Goal: Transaction & Acquisition: Purchase product/service

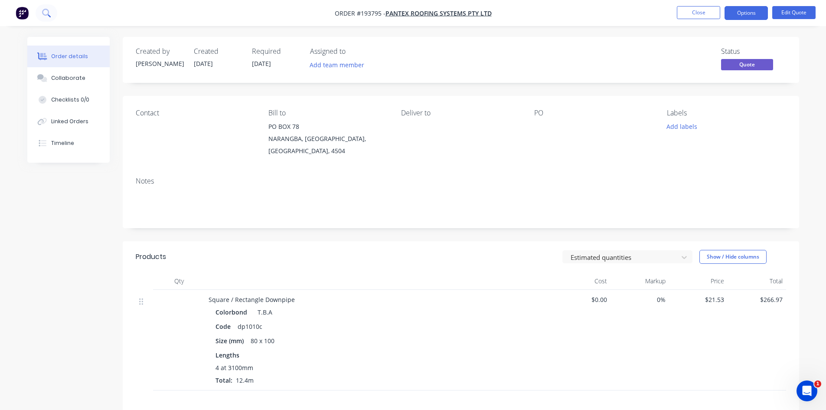
click at [43, 13] on icon at bounding box center [45, 12] width 7 height 7
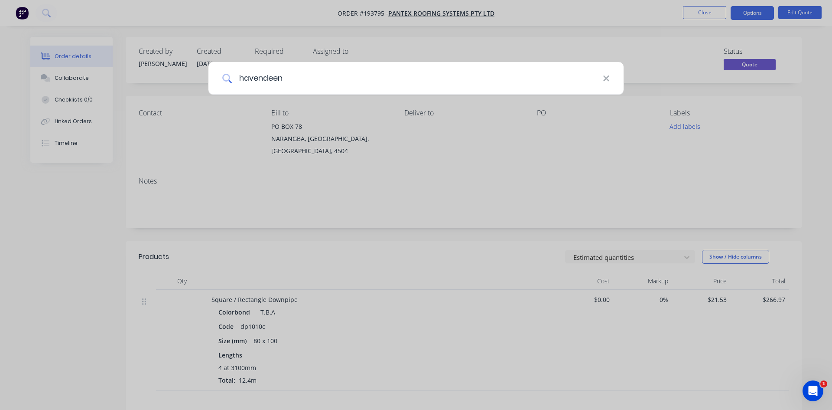
type input "havendeen"
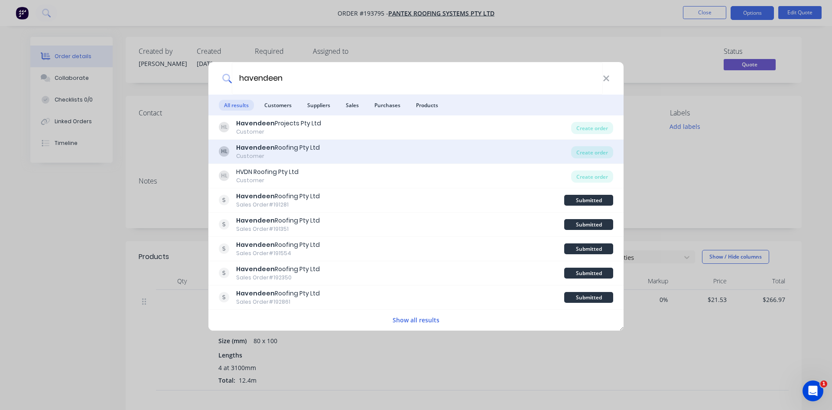
click at [369, 159] on div "HL Havendeen Roofing Pty Ltd Customer" at bounding box center [395, 151] width 352 height 17
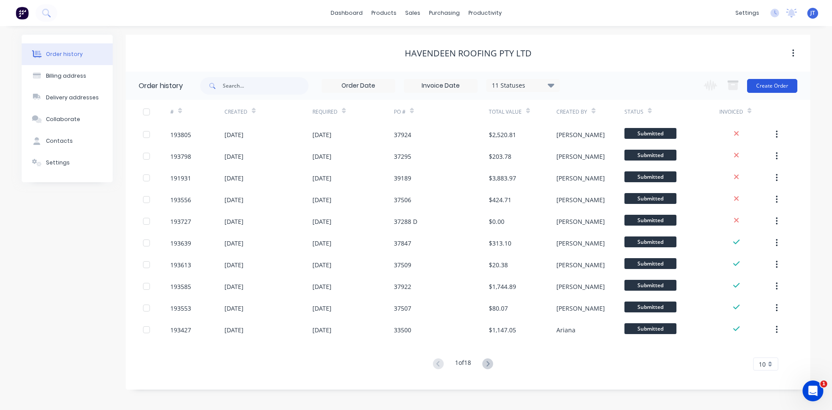
click at [754, 88] on button "Create Order" at bounding box center [772, 86] width 50 height 14
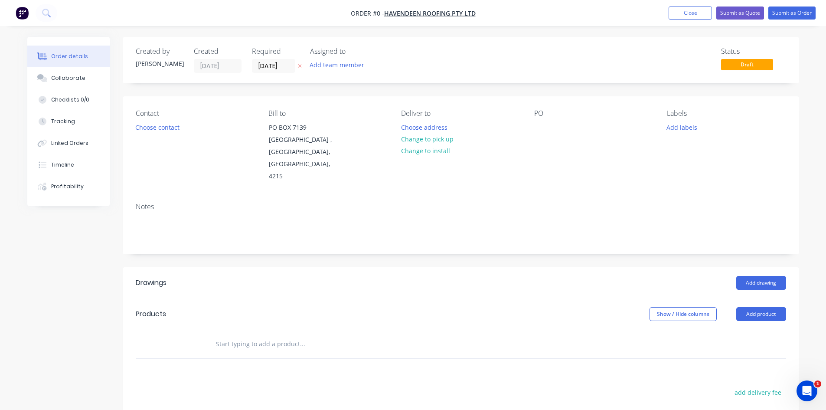
click at [258, 335] on input "text" at bounding box center [301, 343] width 173 height 17
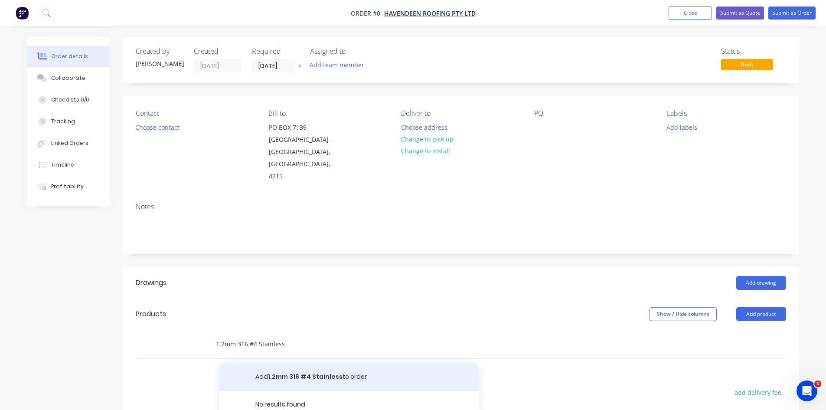
type input "1.2mm 316 #4 Stainless"
click at [329, 368] on button "Add 1.2mm 316 #4 Stainless to order" at bounding box center [349, 377] width 260 height 28
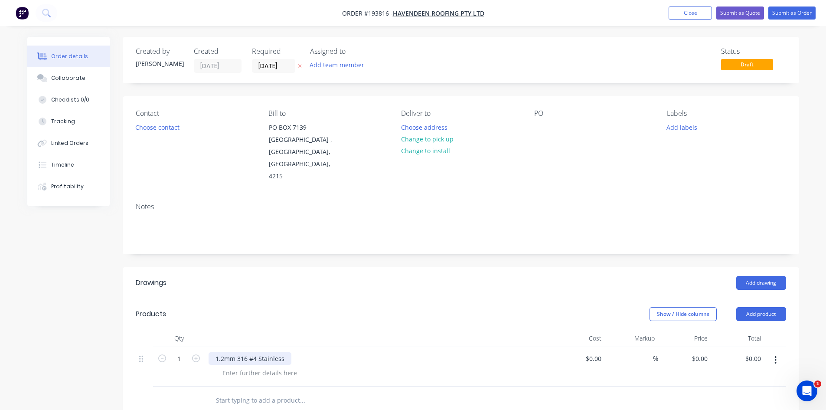
click at [286, 352] on div "1.2mm 316 #4 Stainless" at bounding box center [249, 358] width 83 height 13
click at [248, 366] on div at bounding box center [259, 372] width 88 height 13
click at [196, 354] on icon "button" at bounding box center [196, 358] width 8 height 8
type input "2"
click at [235, 316] on header "Products Show / Hide columns Add product" at bounding box center [461, 313] width 676 height 31
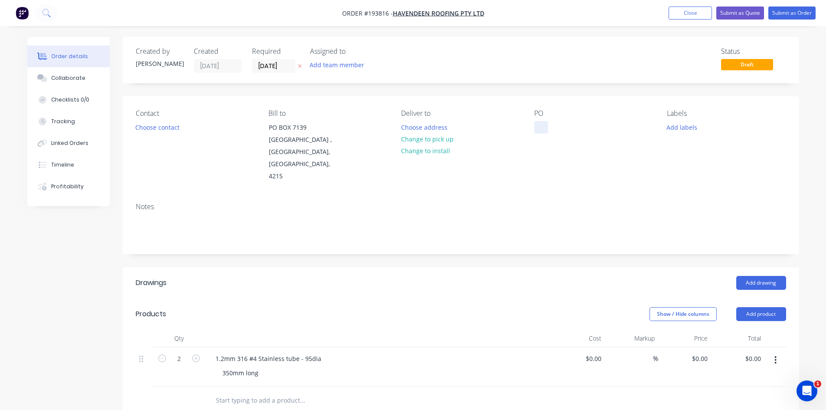
click at [543, 126] on div at bounding box center [541, 127] width 14 height 13
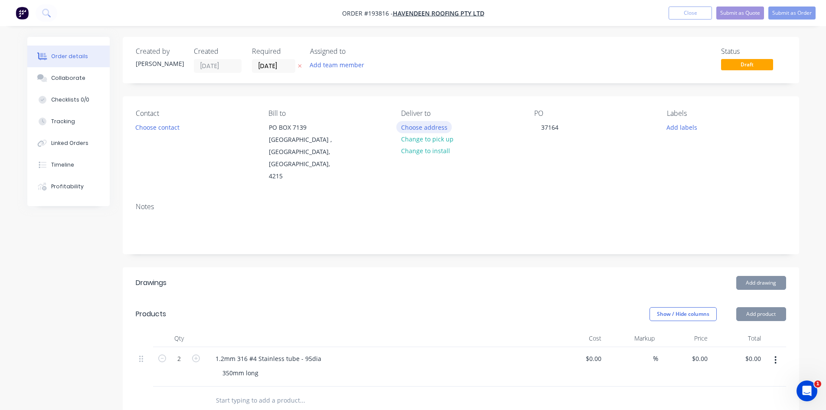
click at [429, 126] on button "Choose address" at bounding box center [423, 127] width 55 height 12
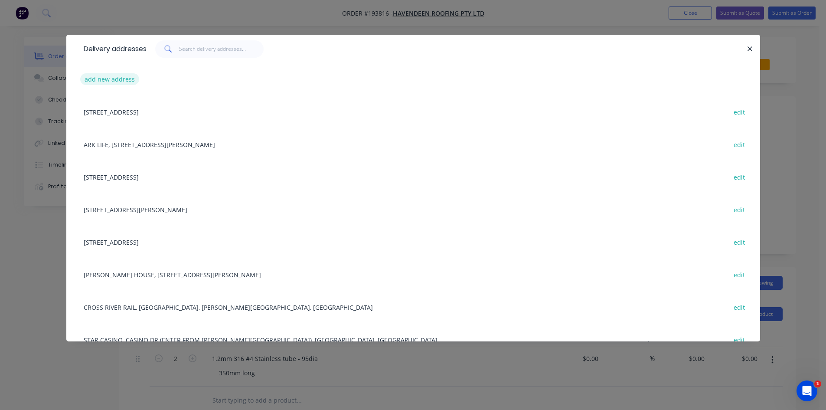
click at [133, 79] on button "add new address" at bounding box center [109, 79] width 59 height 12
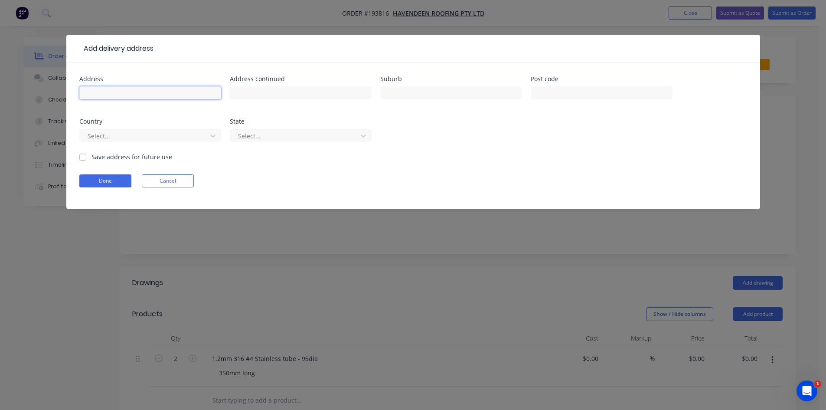
drag, startPoint x: 133, startPoint y: 79, endPoint x: 153, endPoint y: 90, distance: 22.9
click at [153, 90] on input "text" at bounding box center [150, 92] width 142 height 13
type input "Casino dr,"
type input "Broadbeach Waters"
click at [121, 180] on button "Done" at bounding box center [105, 180] width 52 height 13
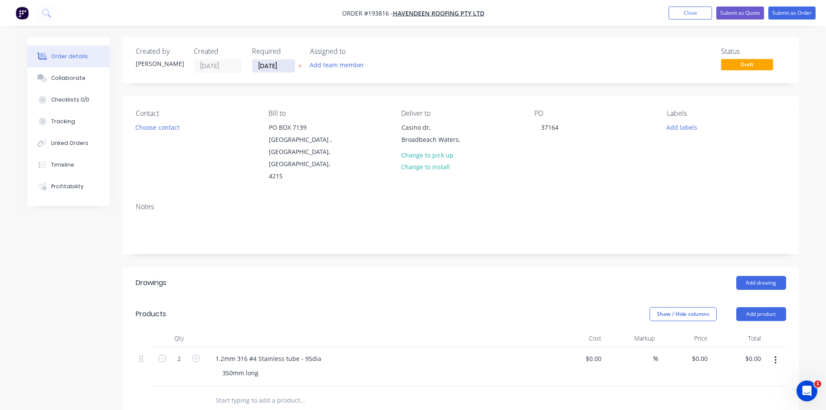
click at [276, 70] on input "[DATE]" at bounding box center [273, 65] width 42 height 13
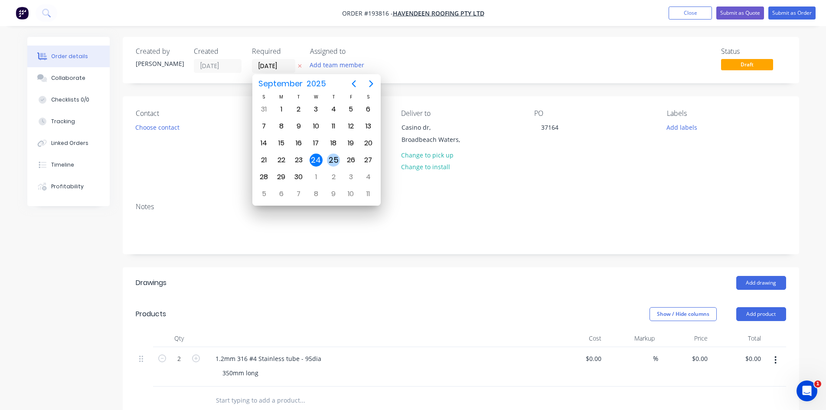
click at [334, 163] on div "25" at bounding box center [333, 159] width 13 height 13
type input "[DATE]"
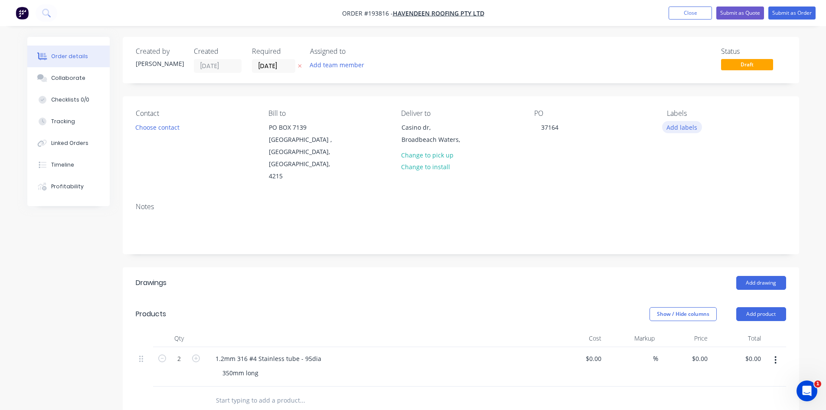
click at [685, 131] on button "Add labels" at bounding box center [682, 127] width 40 height 12
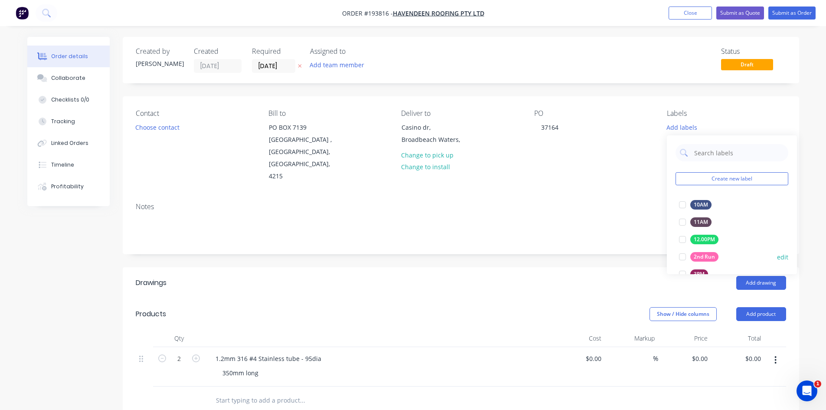
click at [705, 257] on div "2nd Run" at bounding box center [704, 257] width 28 height 10
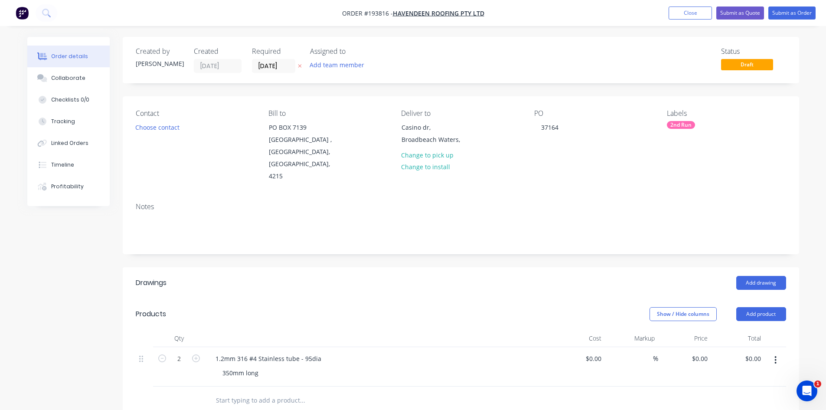
click at [709, 101] on div "Contact Choose contact [PERSON_NAME] to [STREET_ADDRESS] Deliver to Casino dr, …" at bounding box center [461, 145] width 676 height 99
click at [780, 15] on button "Submit as Order" at bounding box center [791, 13] width 47 height 13
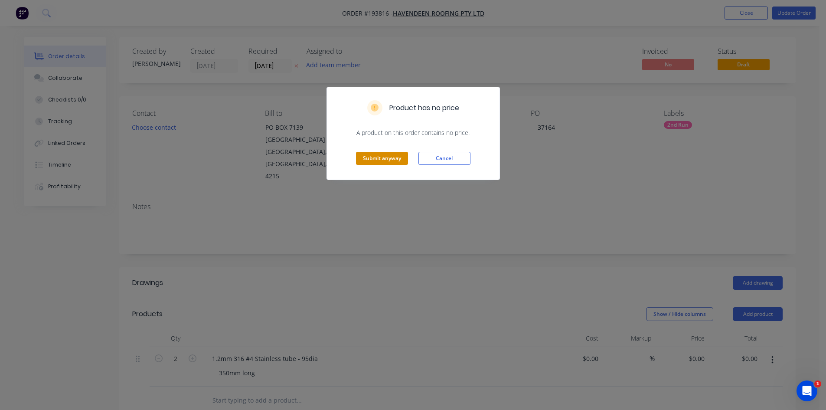
click at [388, 152] on button "Submit anyway" at bounding box center [382, 158] width 52 height 13
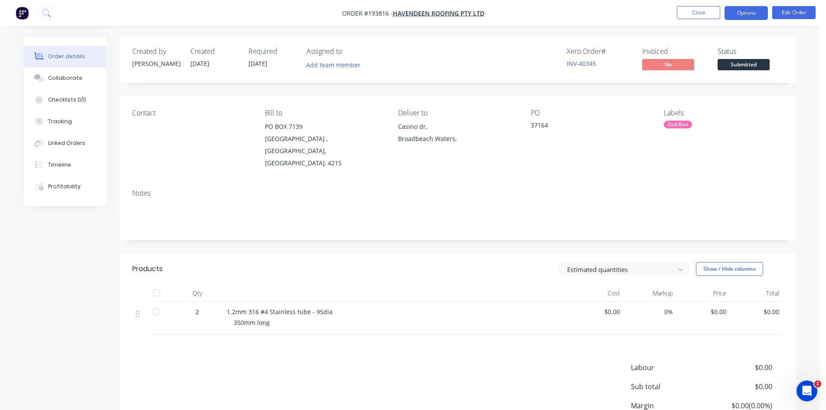
click at [734, 13] on button "Options" at bounding box center [745, 13] width 43 height 14
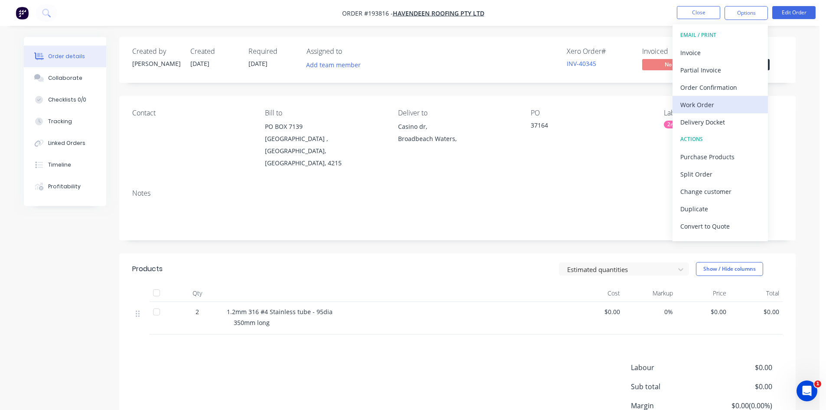
click at [712, 109] on div "Work Order" at bounding box center [720, 104] width 80 height 13
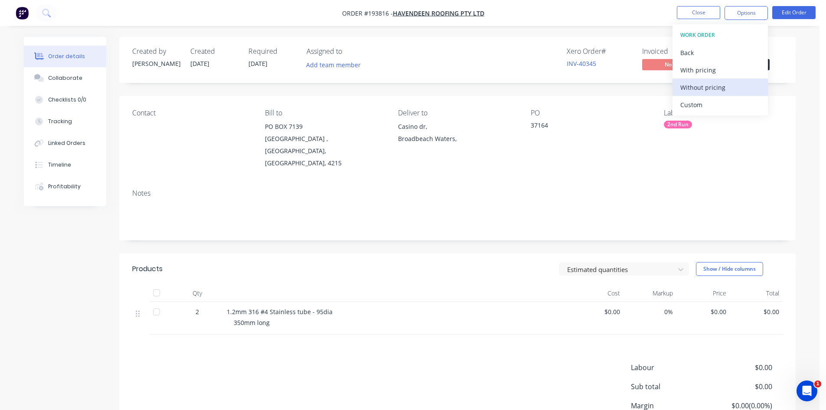
click at [713, 91] on div "Without pricing" at bounding box center [720, 87] width 80 height 13
click at [407, 62] on div "Xero Order # INV-40345 Invoiced No Status Submitted" at bounding box center [587, 59] width 389 height 25
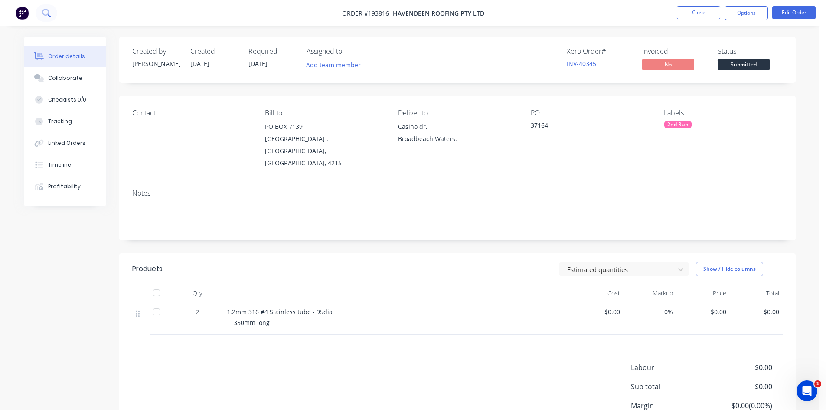
click at [45, 14] on icon at bounding box center [46, 13] width 8 height 8
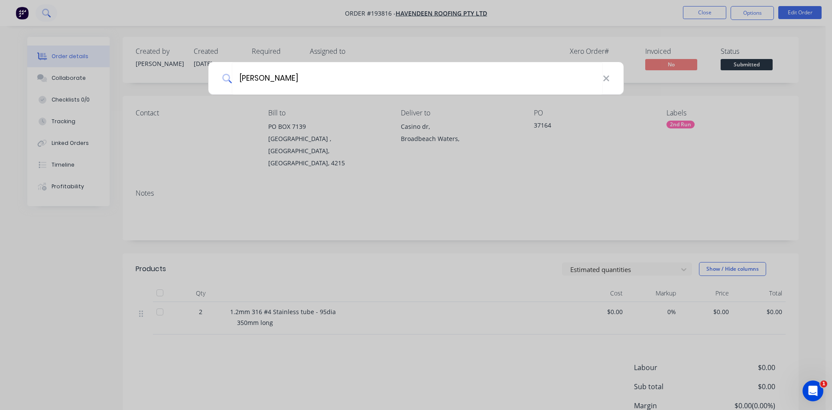
type input "[PERSON_NAME]"
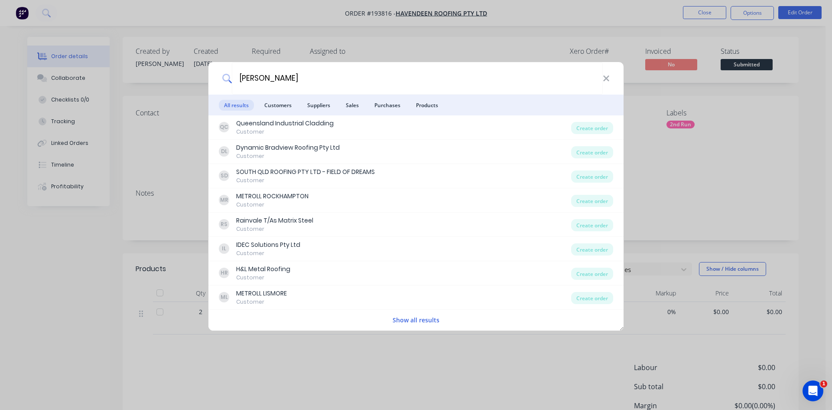
click at [408, 322] on button "Show all results" at bounding box center [416, 320] width 52 height 10
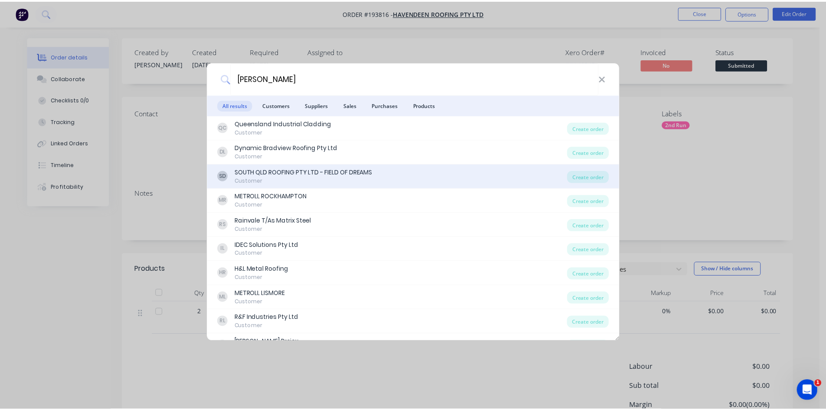
scroll to position [578, 0]
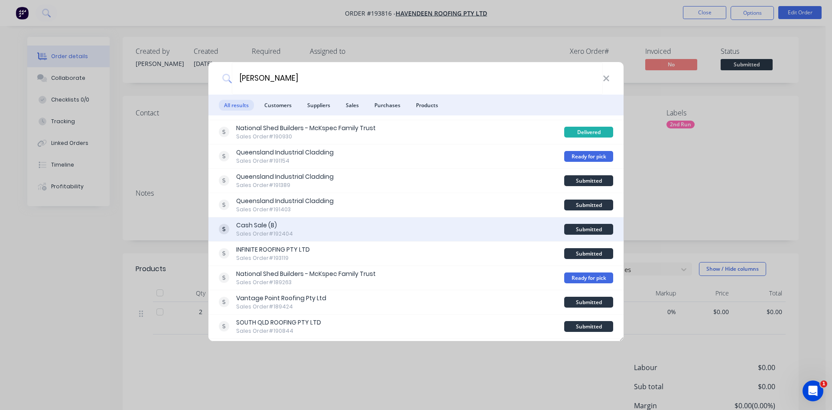
click at [452, 222] on div "Cash Sale (B) Sales Order #192404" at bounding box center [391, 229] width 345 height 17
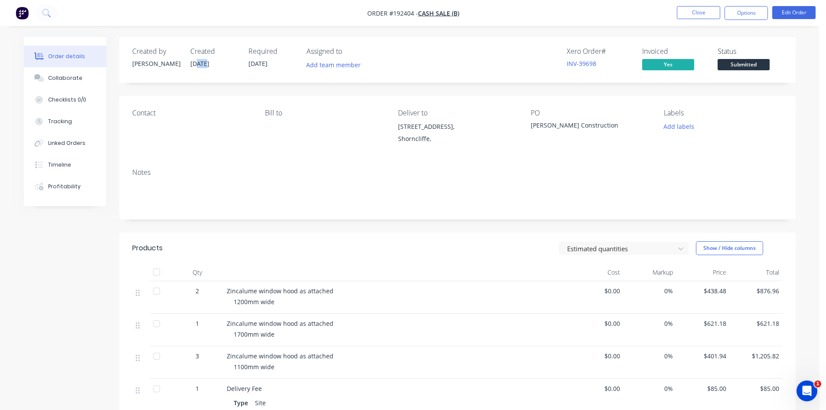
drag, startPoint x: 196, startPoint y: 68, endPoint x: 216, endPoint y: 68, distance: 19.9
click at [216, 68] on div "Created [DATE]" at bounding box center [214, 59] width 48 height 25
click at [280, 124] on div "Bill to" at bounding box center [324, 128] width 119 height 39
click at [23, 12] on img "button" at bounding box center [22, 13] width 13 height 13
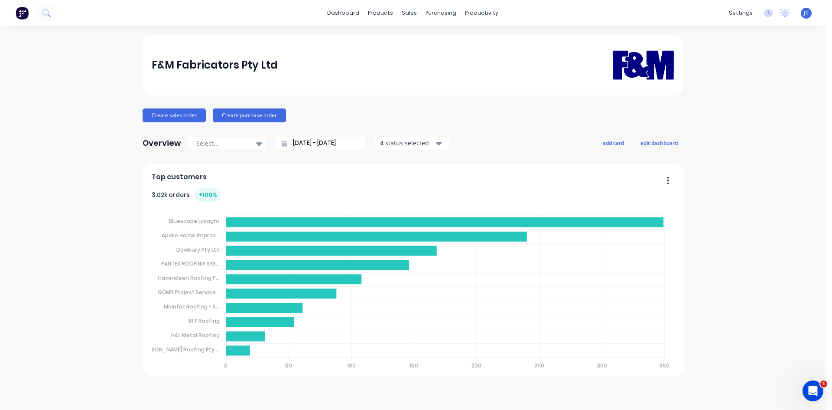
click at [738, 219] on div "F&M Fabricators Pty Ltd Create sales order Create purchase order Overview Selec…" at bounding box center [413, 218] width 826 height 366
